Goal: Task Accomplishment & Management: Manage account settings

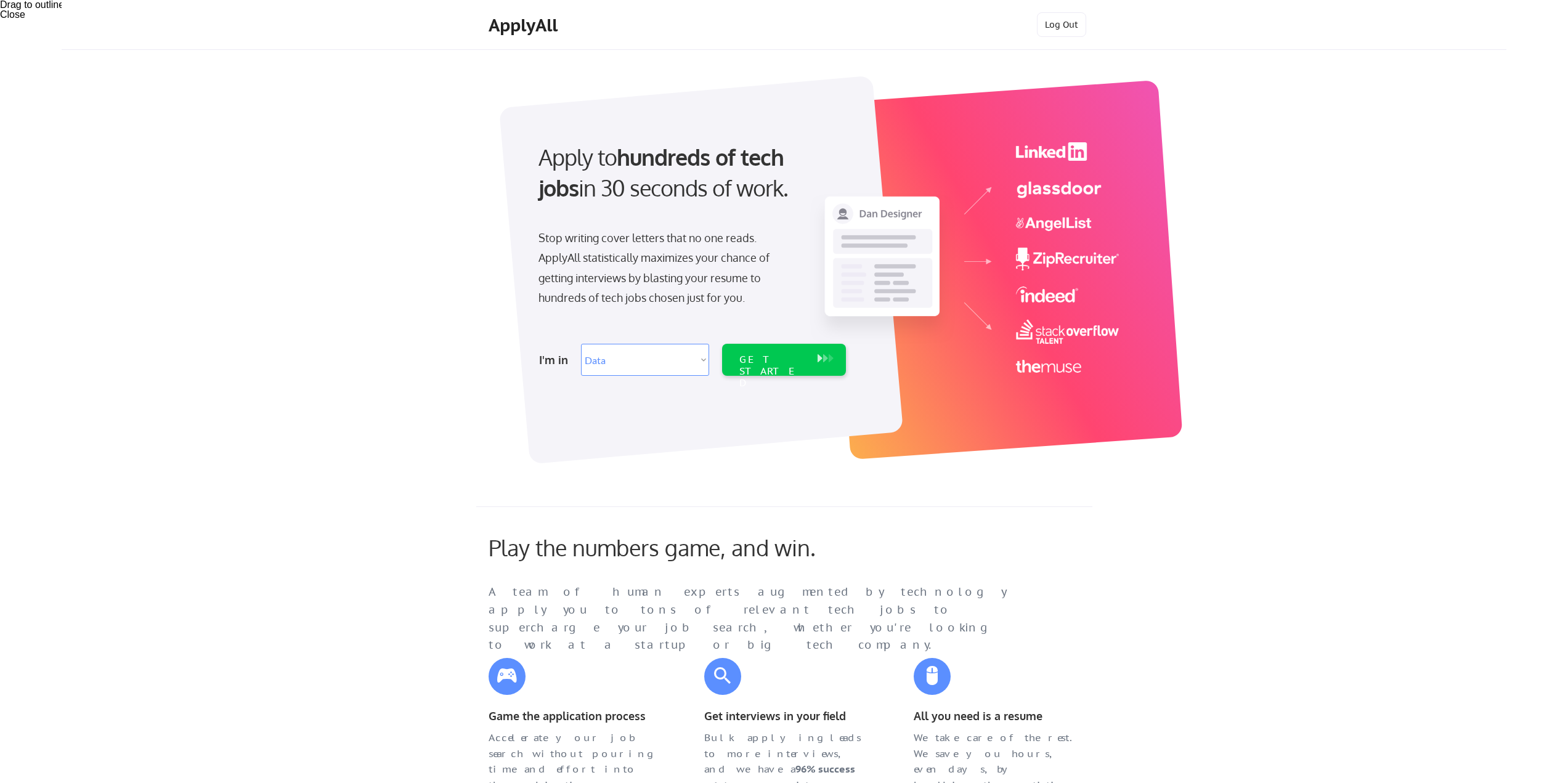
select select ""data_science___analytics""
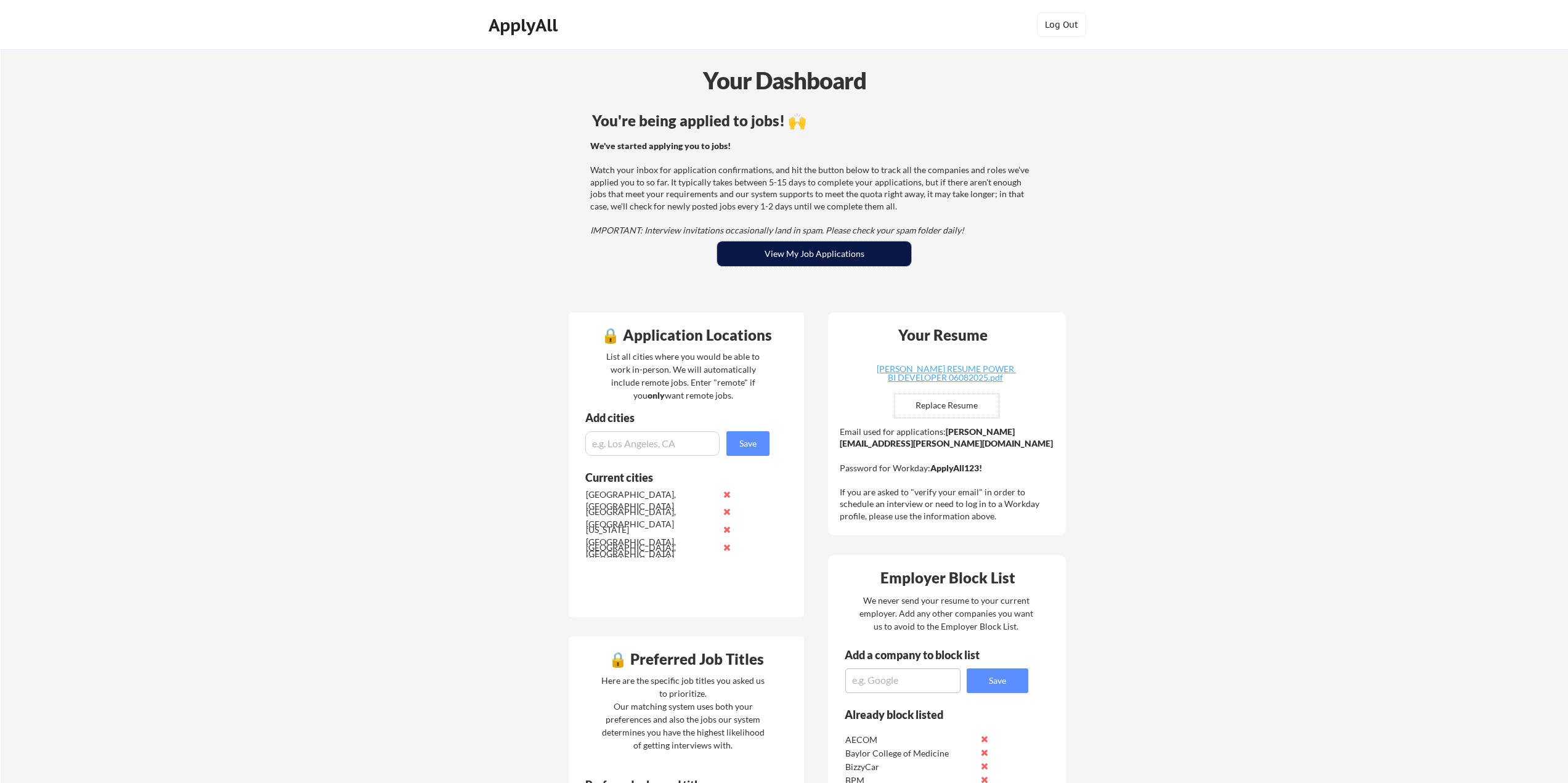
click at [826, 253] on button "View My Job Applications" at bounding box center [814, 254] width 194 height 24
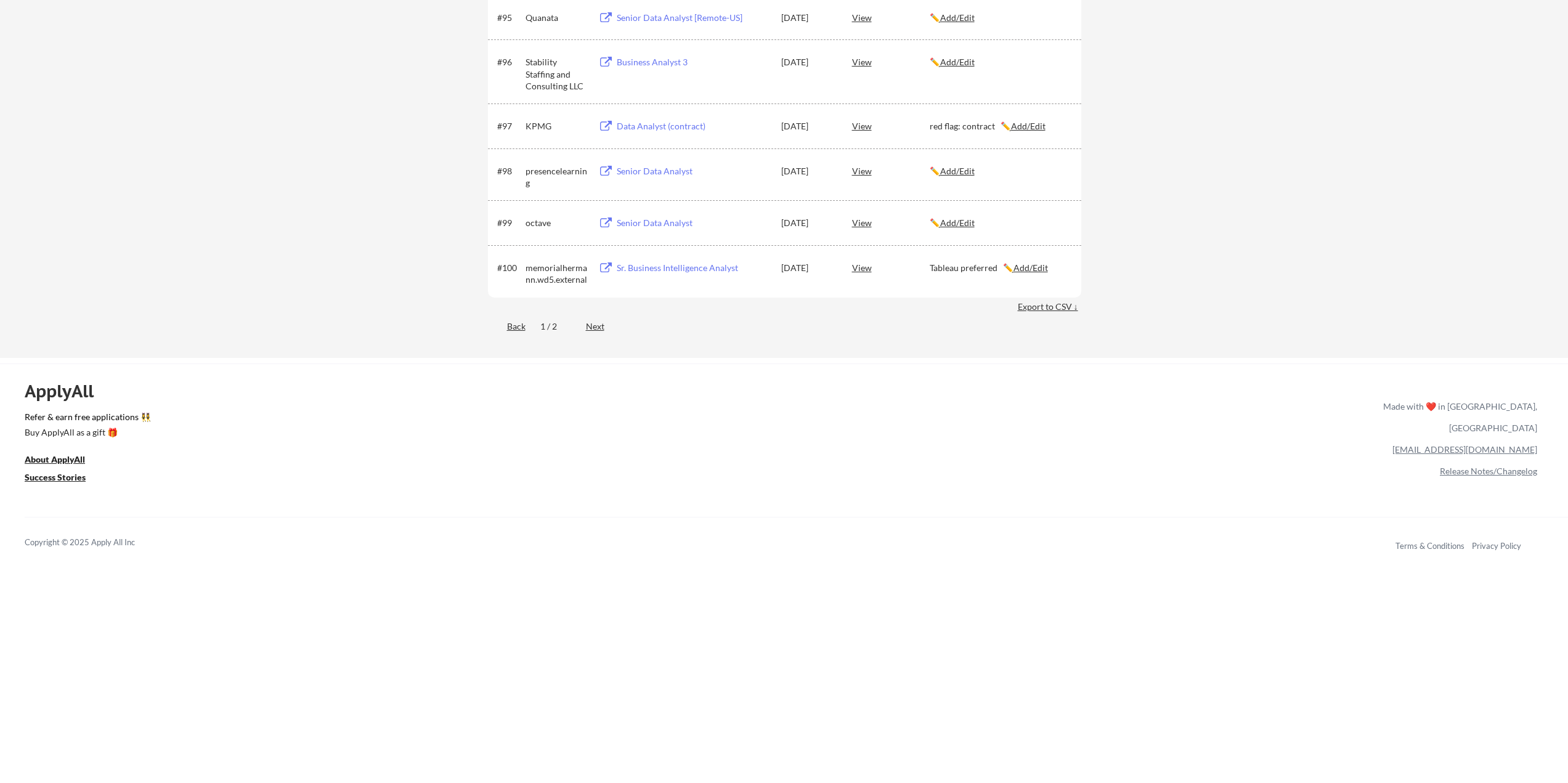
scroll to position [4929, 0]
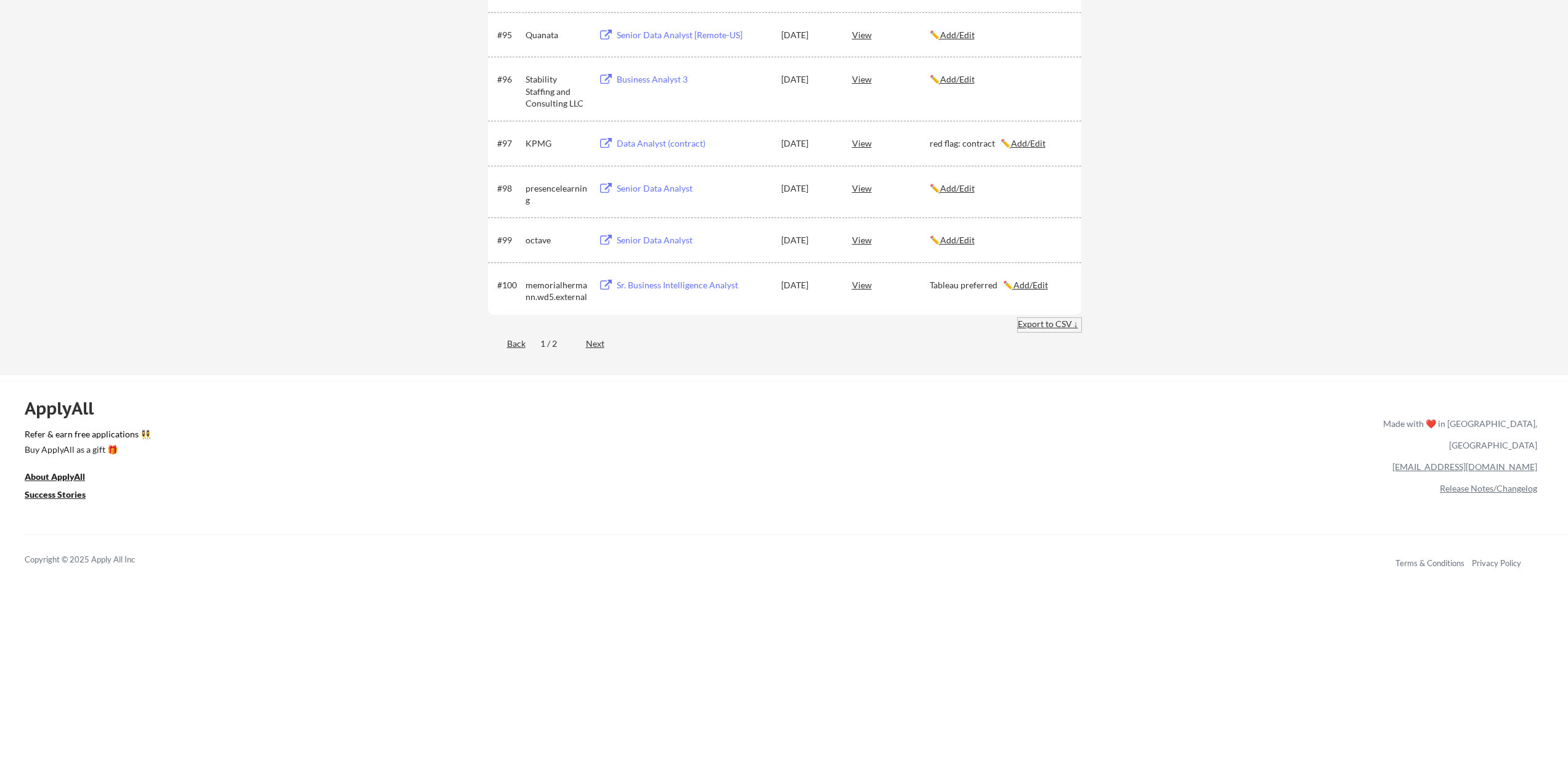
click at [1034, 323] on div "Export to CSV ↓" at bounding box center [1049, 323] width 63 height 13
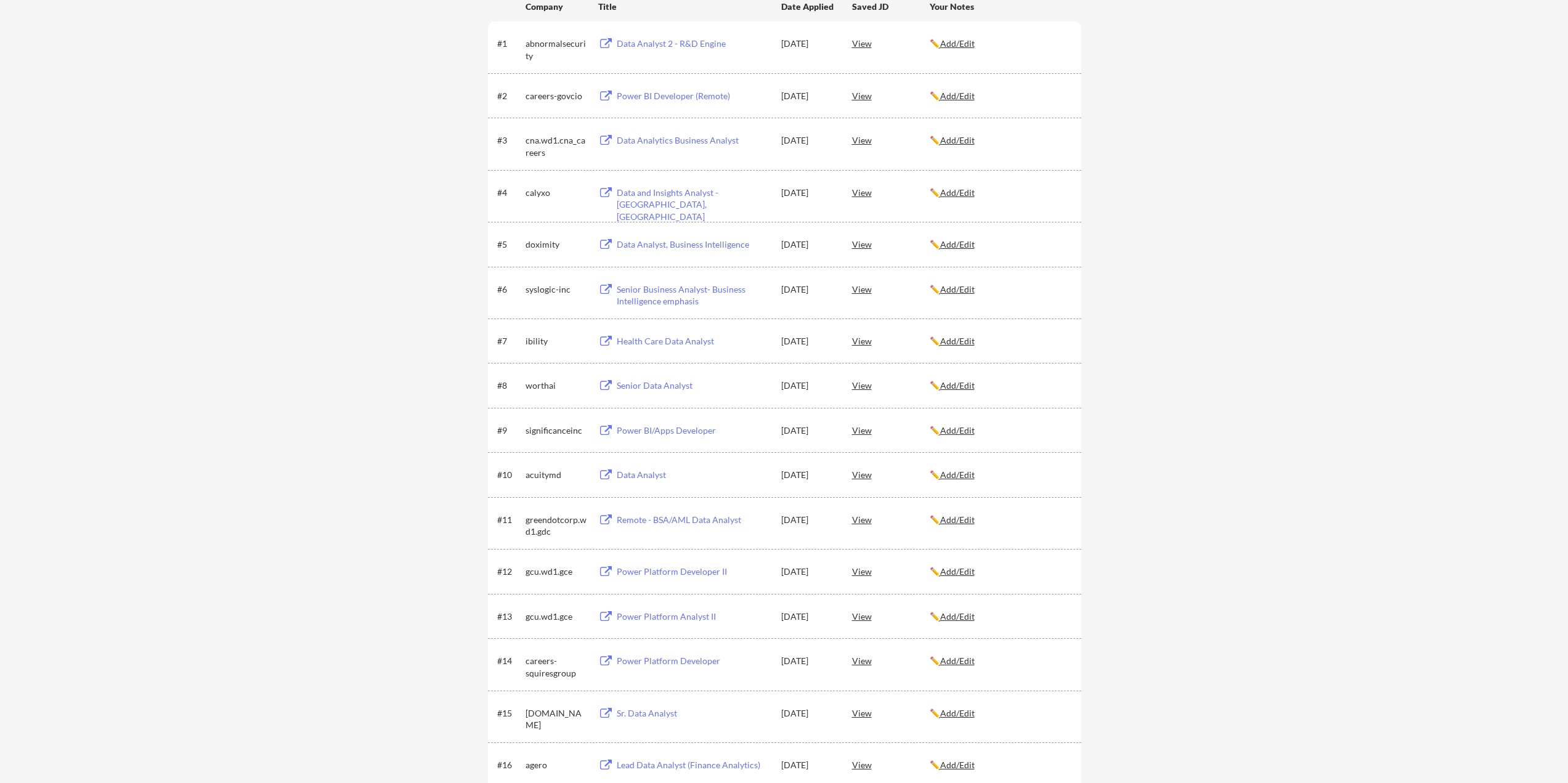
scroll to position [0, 0]
